Goal: Check status: Check status

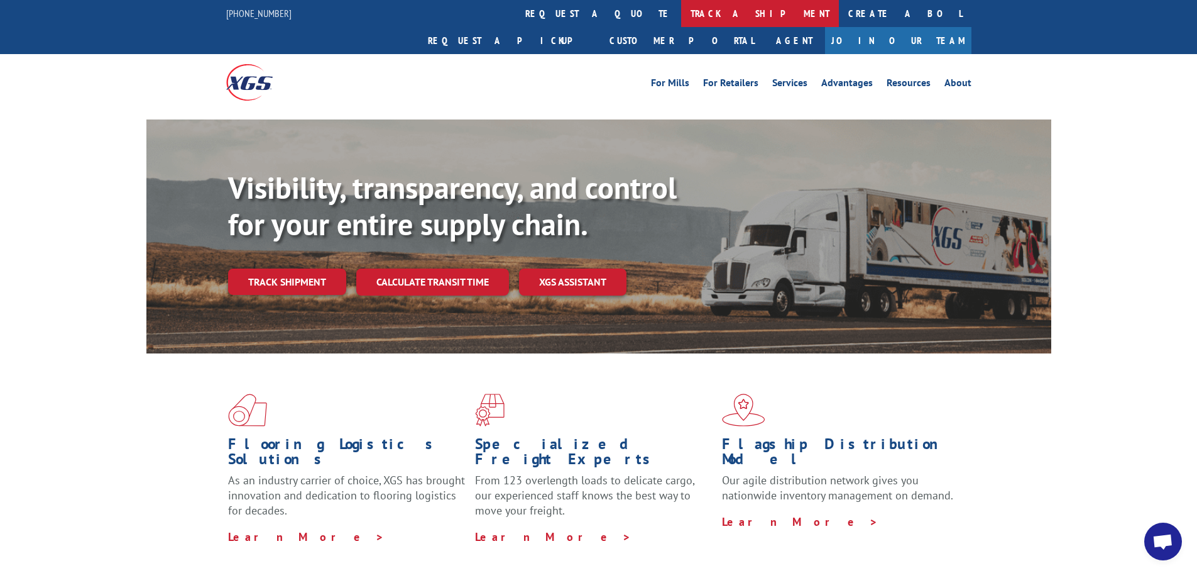
click at [681, 13] on link "track a shipment" at bounding box center [760, 13] width 158 height 27
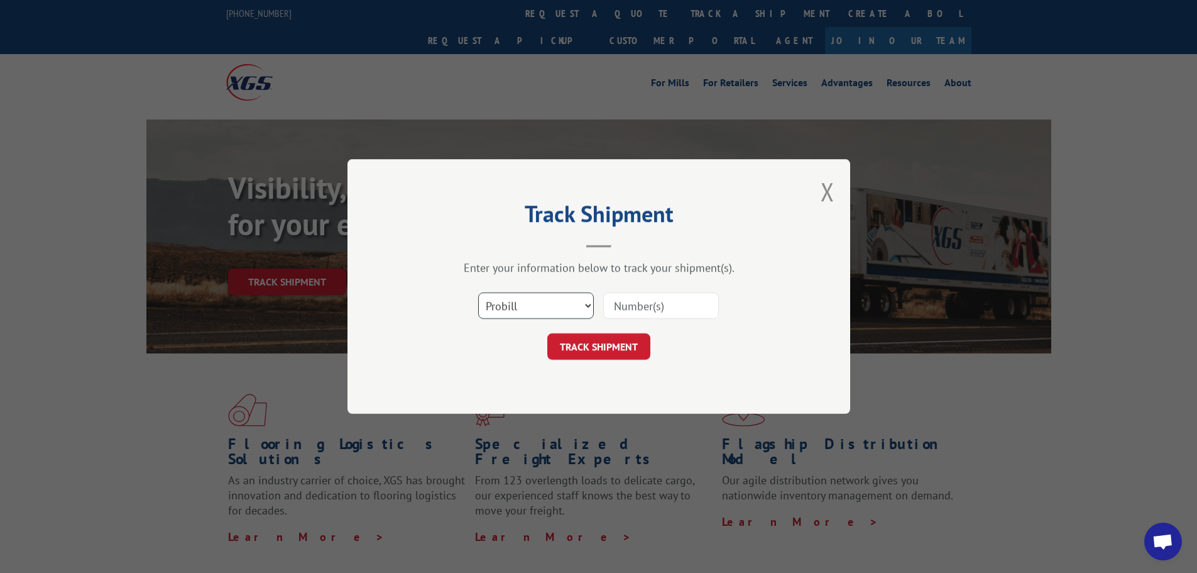
click at [534, 312] on select "Select category... Probill BOL PO" at bounding box center [536, 305] width 116 height 26
select select "po"
click at [478, 292] on select "Select category... Probill BOL PO" at bounding box center [536, 305] width 116 height 26
click at [642, 310] on input at bounding box center [661, 305] width 116 height 26
type input "295519083"
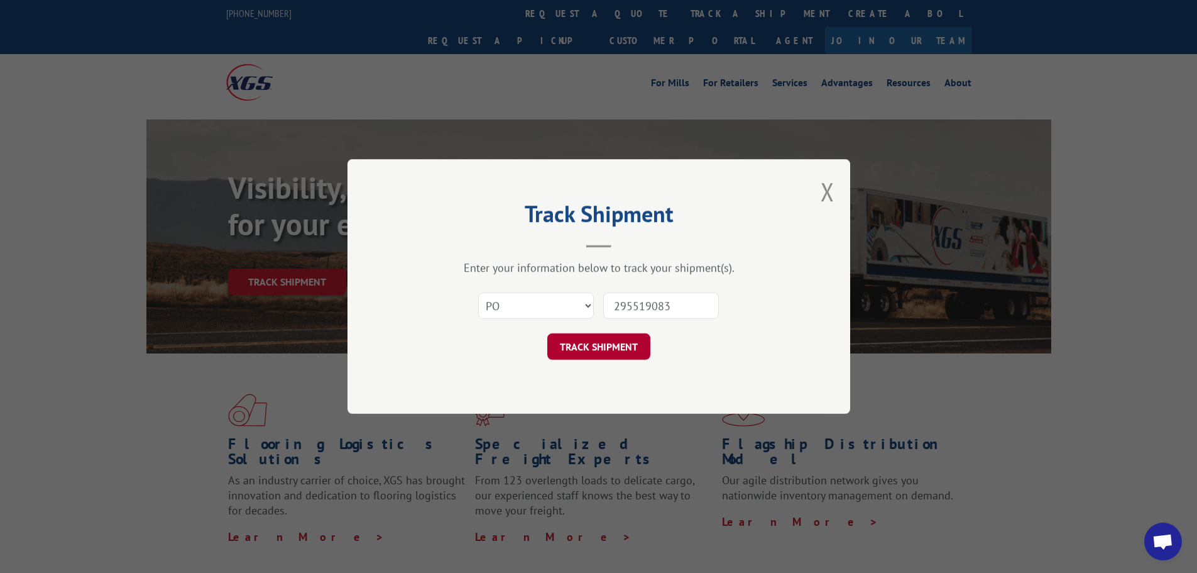
click at [607, 359] on button "TRACK SHIPMENT" at bounding box center [598, 346] width 103 height 26
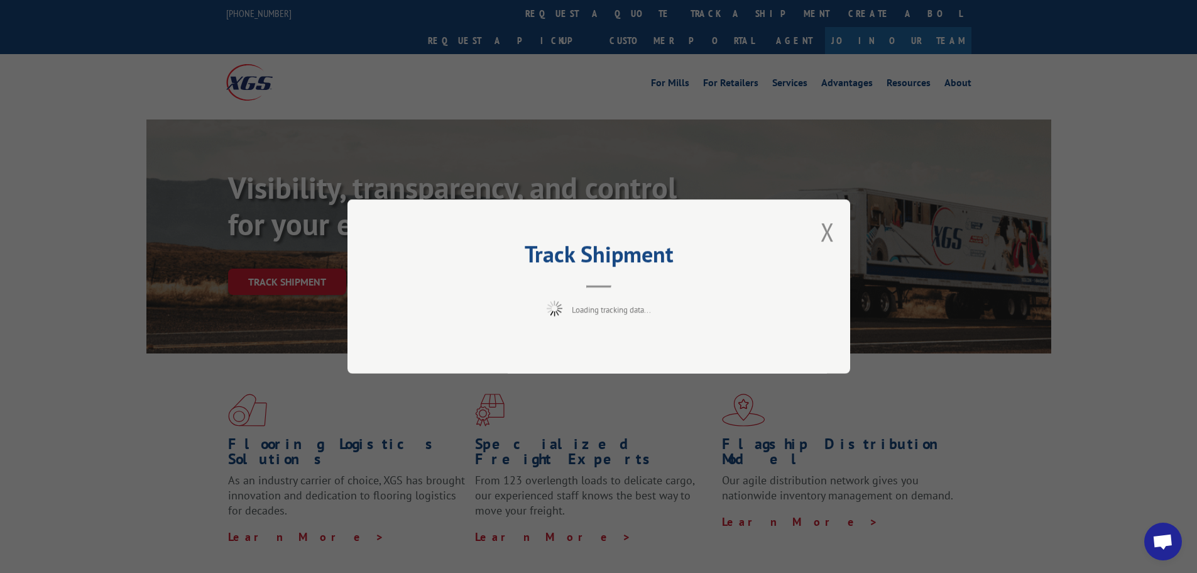
click at [601, 344] on div "Track Shipment Loading tracking data..." at bounding box center [599, 286] width 503 height 174
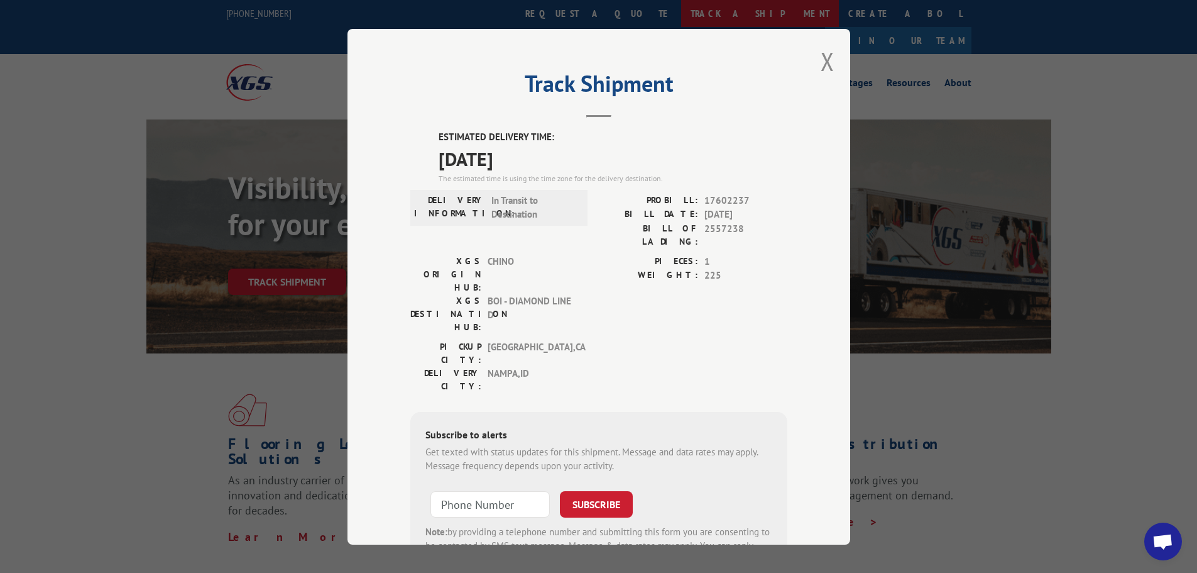
drag, startPoint x: 823, startPoint y: 67, endPoint x: 540, endPoint y: 14, distance: 288.4
click at [823, 67] on button "Close modal" at bounding box center [828, 61] width 14 height 33
